Goal: Information Seeking & Learning: Learn about a topic

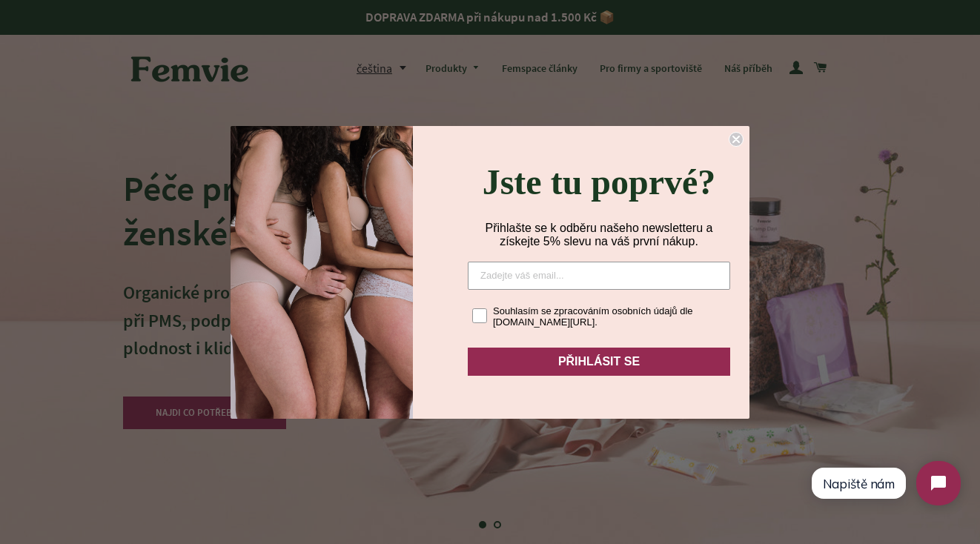
click at [736, 132] on circle "Close dialog" at bounding box center [736, 139] width 14 height 14
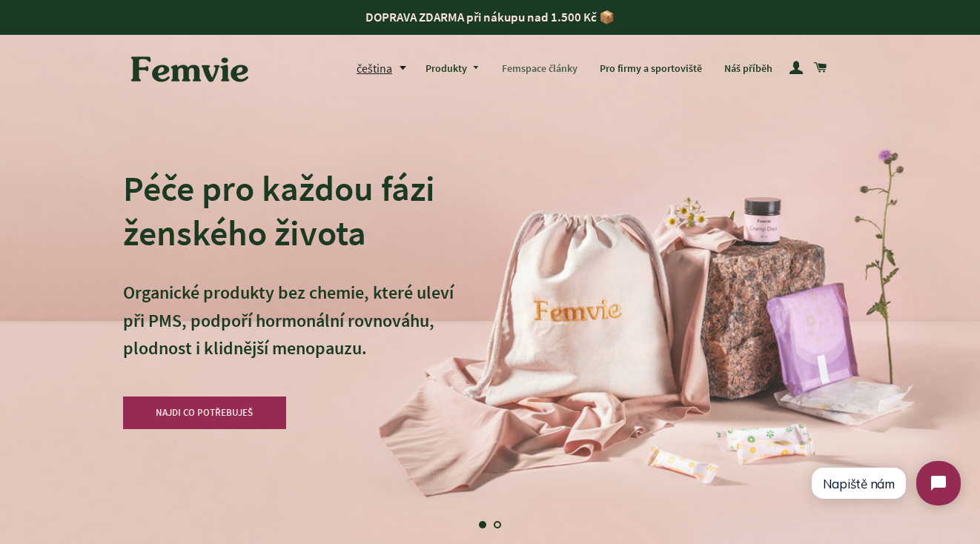
click at [550, 77] on link "Femspace články" at bounding box center [539, 69] width 98 height 39
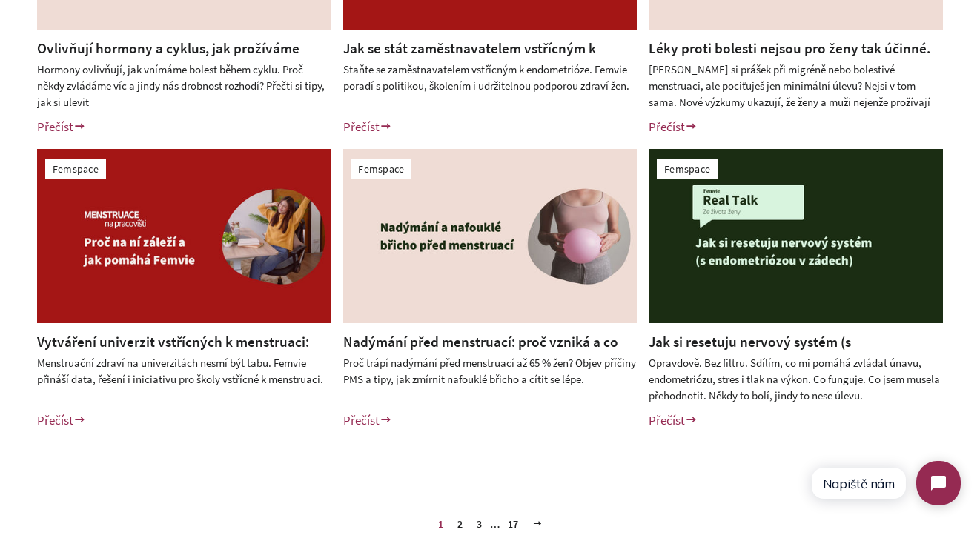
scroll to position [619, 0]
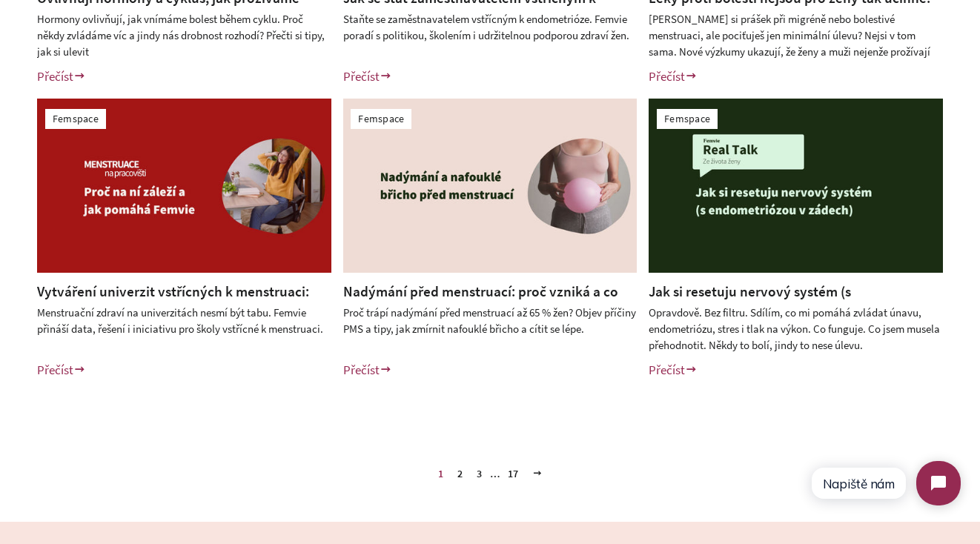
click at [459, 471] on link "2" at bounding box center [459, 473] width 17 height 22
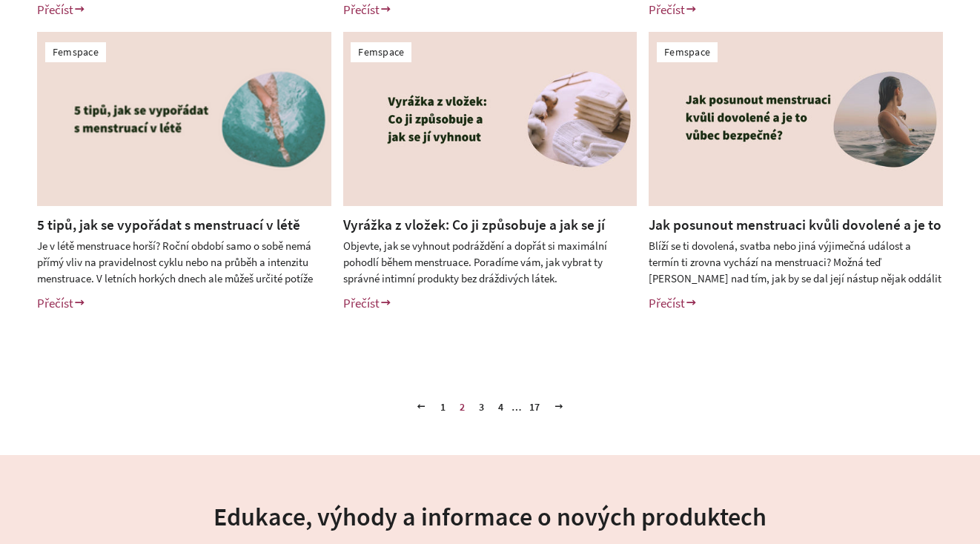
scroll to position [686, 0]
click at [479, 404] on link "3" at bounding box center [481, 406] width 17 height 22
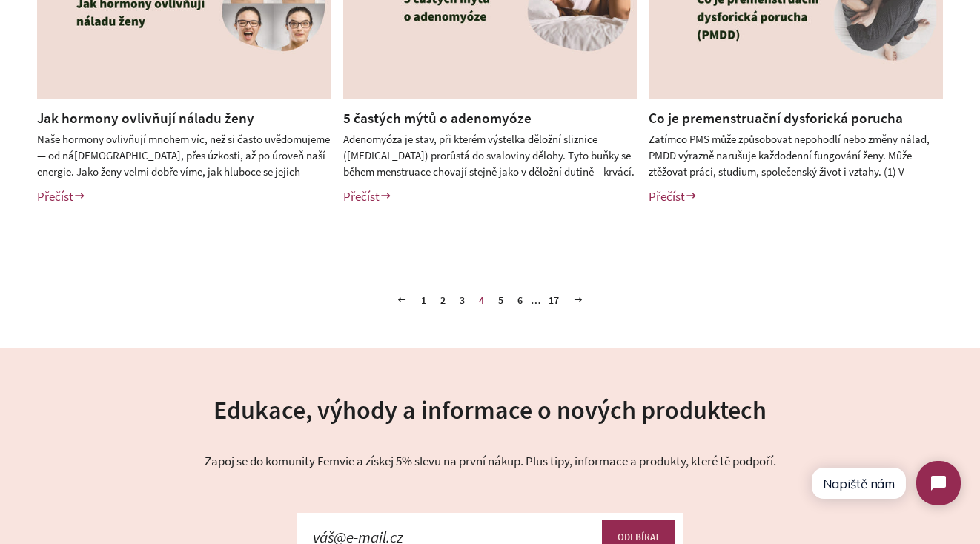
scroll to position [803, 0]
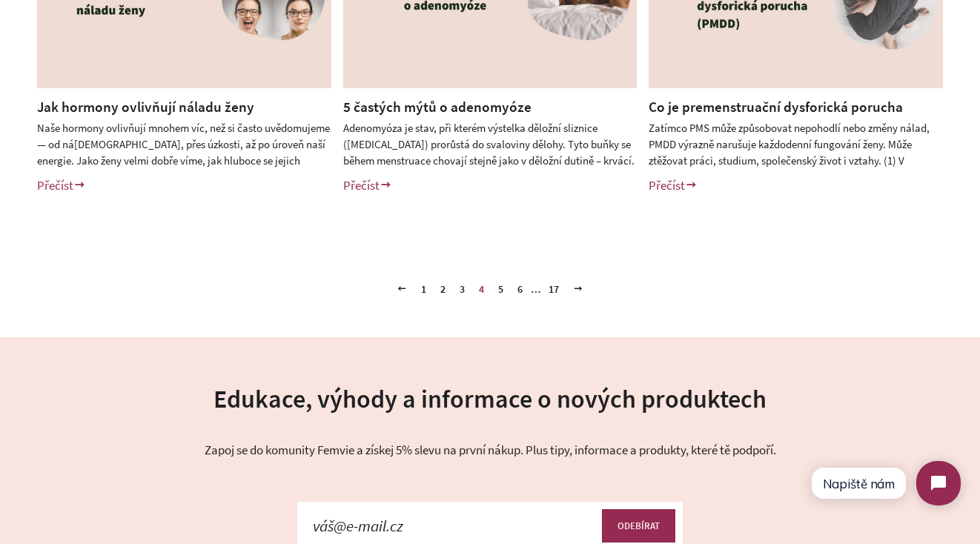
click at [499, 284] on link "5" at bounding box center [500, 289] width 17 height 22
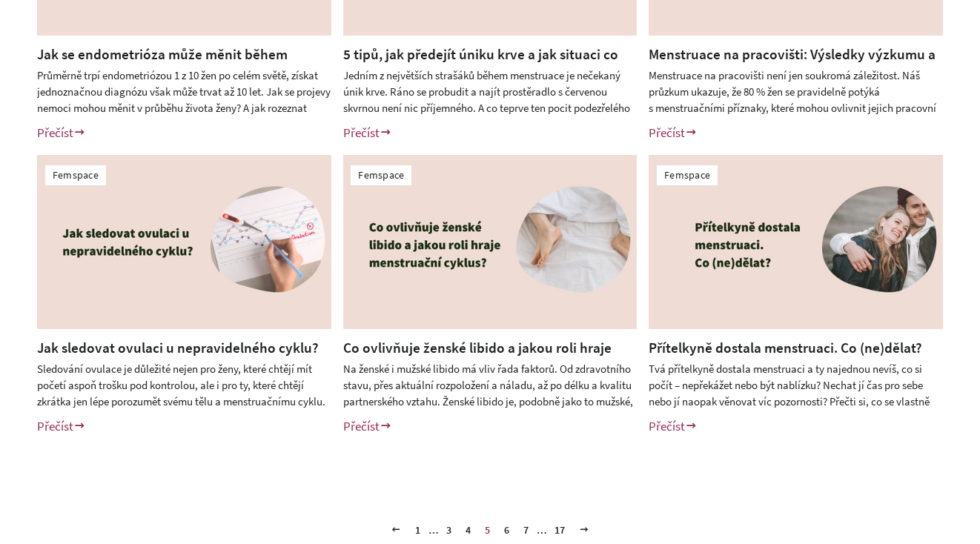
scroll to position [641, 0]
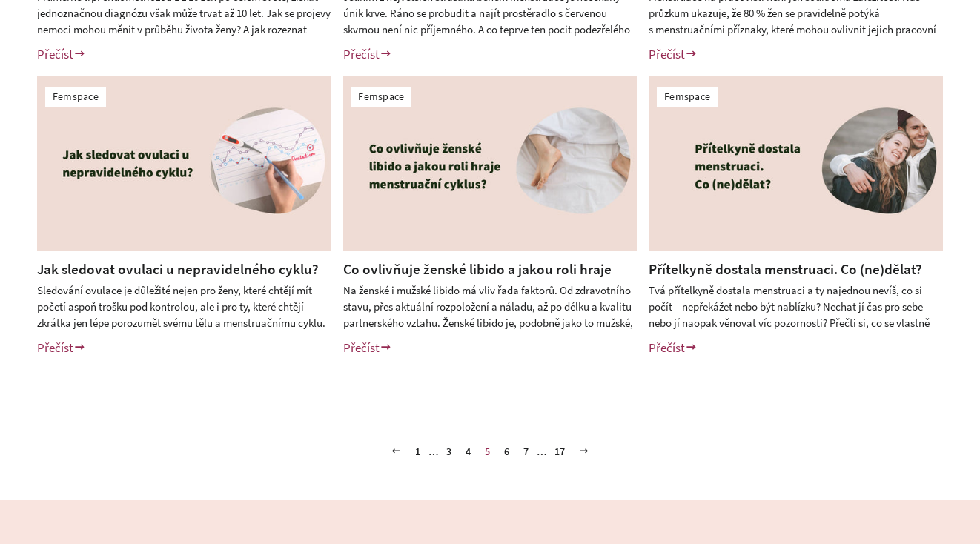
click at [508, 456] on link "6" at bounding box center [506, 451] width 17 height 22
